Goal: Find specific page/section: Find specific page/section

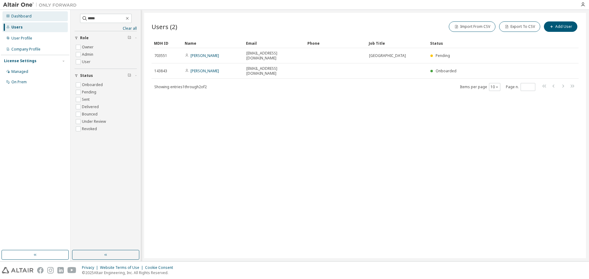
click at [18, 19] on div "Dashboard" at bounding box center [34, 16] width 65 height 10
